Goal: Go to known website: Access a specific website the user already knows

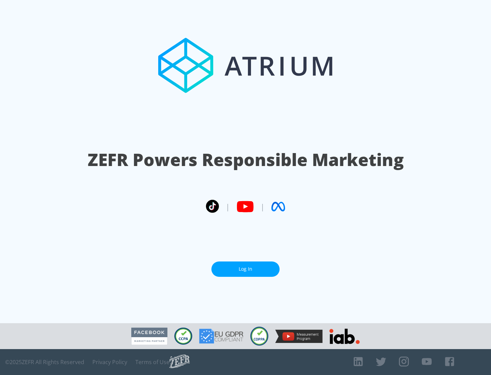
click at [246, 269] on link "Log In" at bounding box center [245, 269] width 68 height 15
